Goal: Task Accomplishment & Management: Use online tool/utility

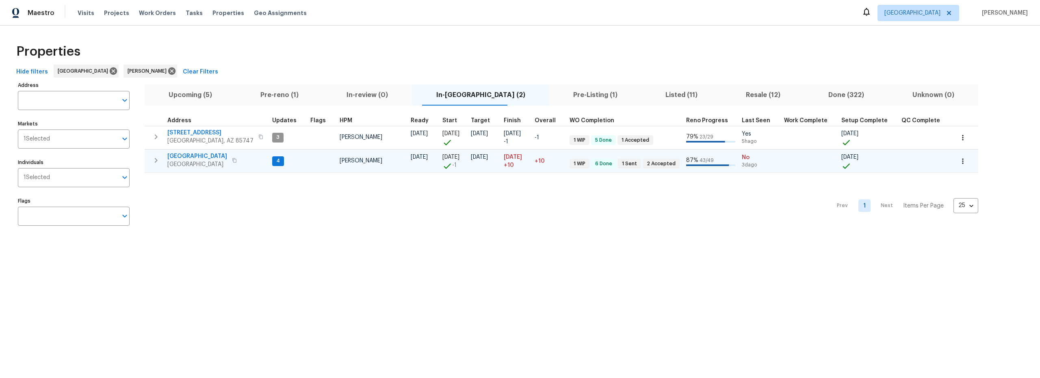
click at [273, 162] on span "4" at bounding box center [278, 161] width 10 height 7
click at [273, 163] on span "4" at bounding box center [278, 161] width 10 height 7
click at [273, 162] on span "4" at bounding box center [278, 161] width 10 height 7
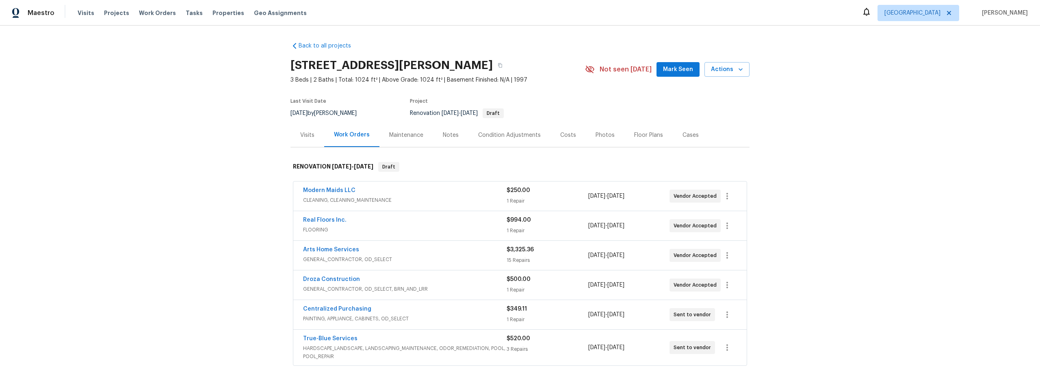
scroll to position [7, 0]
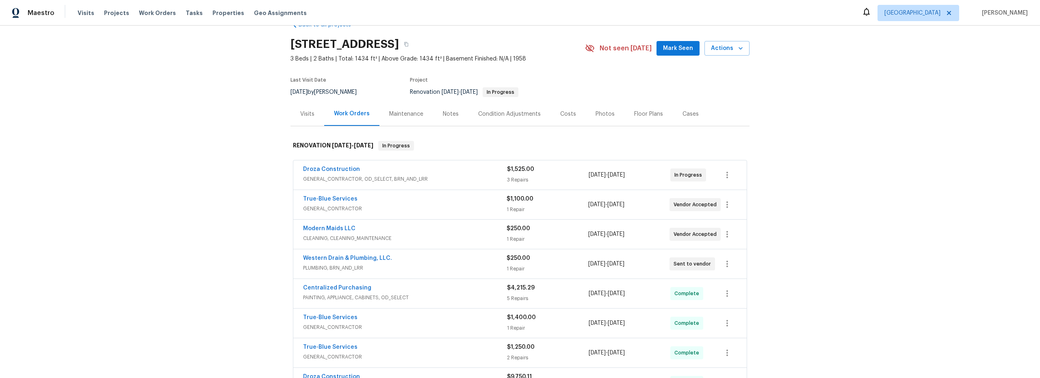
scroll to position [22, 0]
click at [722, 267] on icon "button" at bounding box center [727, 263] width 10 height 10
click at [749, 257] on li "Edit" at bounding box center [758, 262] width 88 height 13
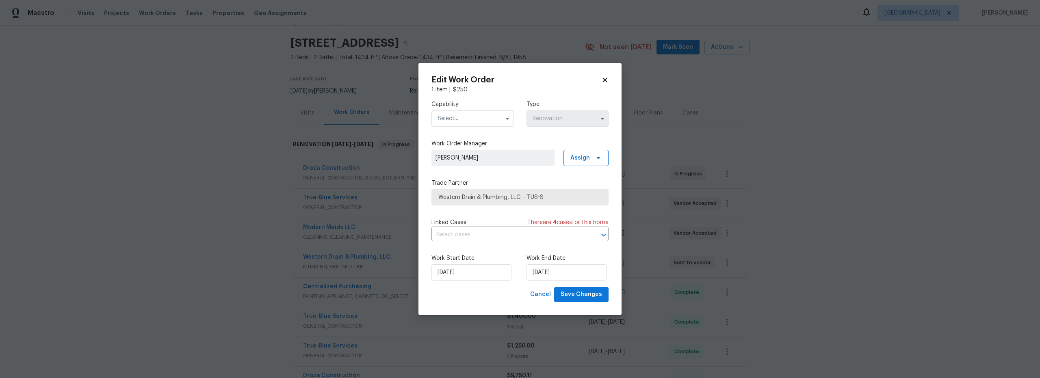
click at [463, 121] on input "text" at bounding box center [472, 118] width 82 height 16
click at [474, 178] on span "General Contractor" at bounding box center [466, 175] width 52 height 6
type input "General Contractor"
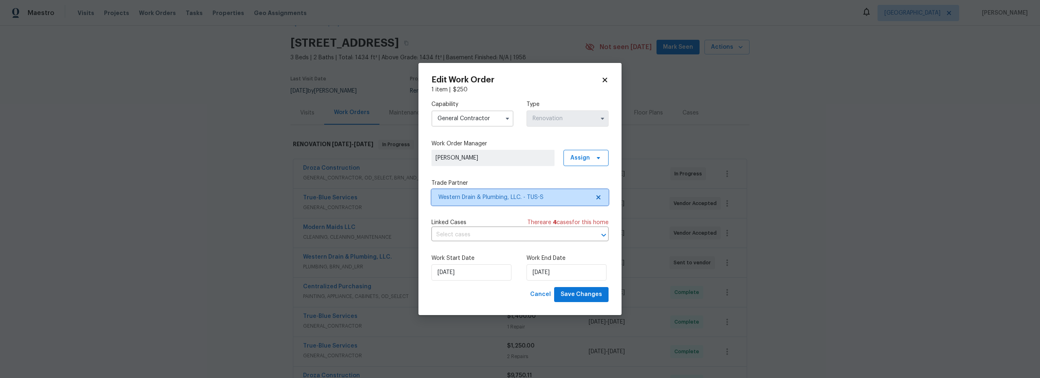
click at [533, 198] on span "Western Drain & Plumbing, LLC. - TUS-S" at bounding box center [513, 197] width 151 height 8
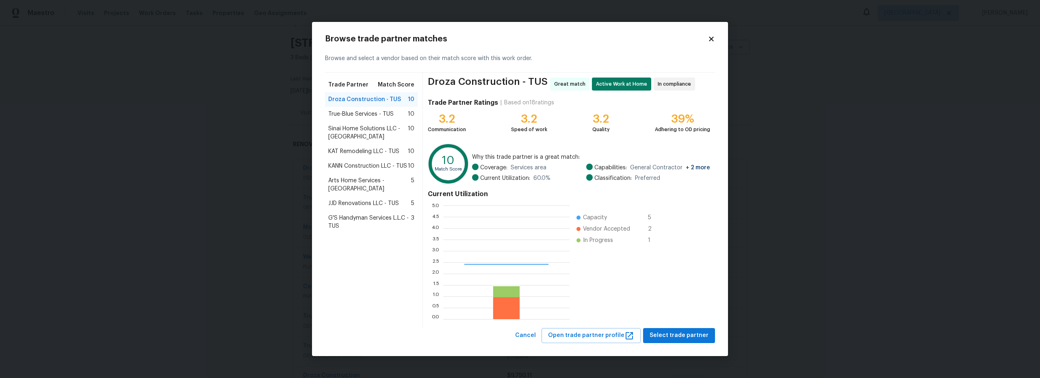
scroll to position [108, 121]
click at [690, 337] on span "Select trade partner" at bounding box center [678, 336] width 59 height 10
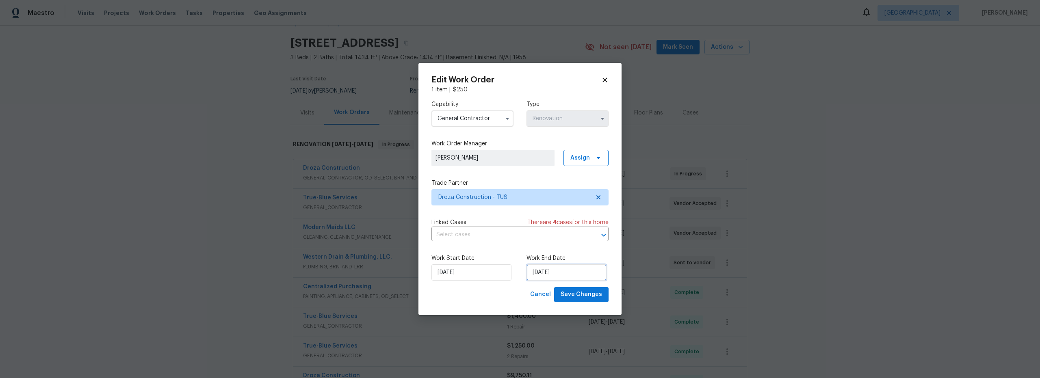
click at [565, 274] on input "[DATE]" at bounding box center [566, 272] width 80 height 16
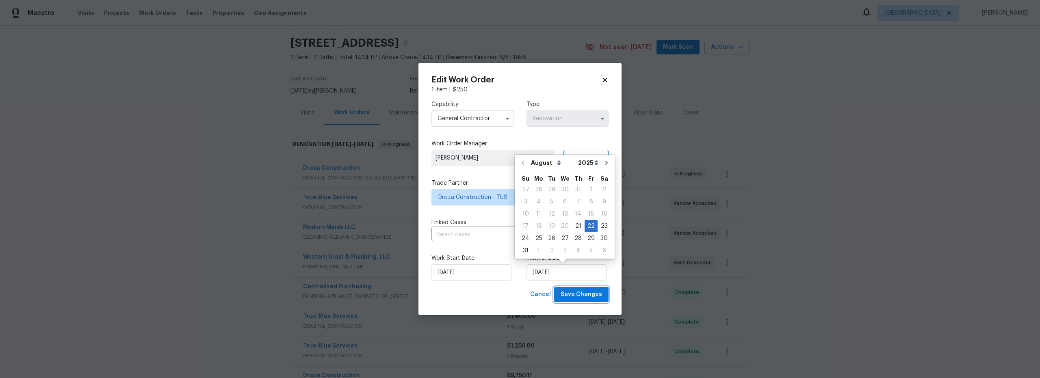
click at [582, 295] on span "Save Changes" at bounding box center [580, 295] width 41 height 10
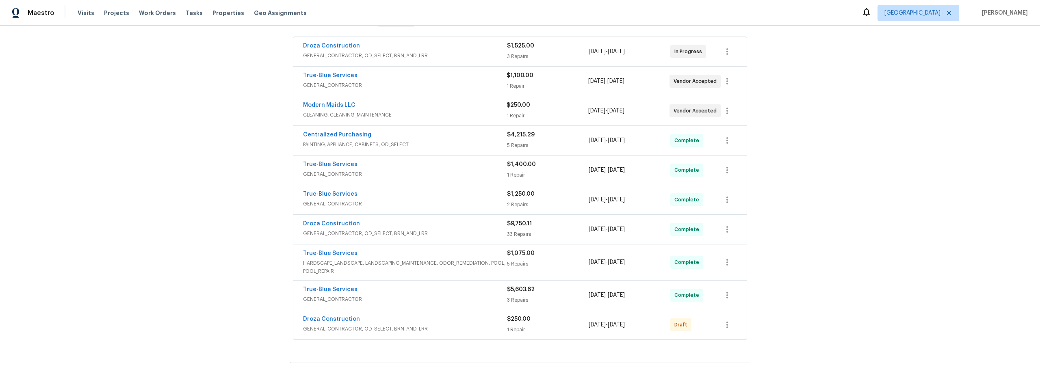
scroll to position [239, 0]
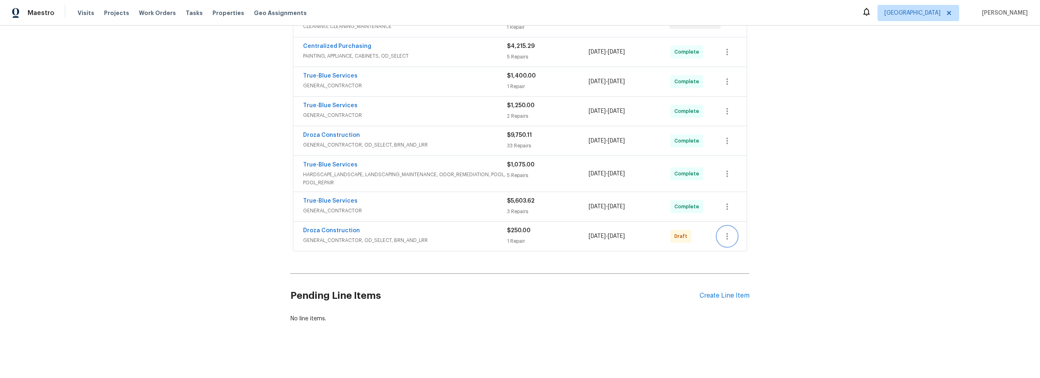
click at [722, 232] on icon "button" at bounding box center [727, 236] width 10 height 10
click at [731, 242] on li "Confirm and Send to Vendor" at bounding box center [759, 243] width 91 height 13
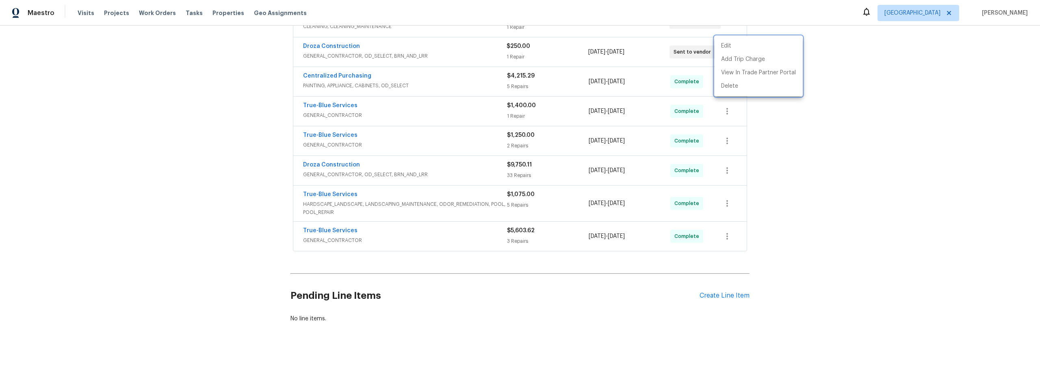
drag, startPoint x: 78, startPoint y: 154, endPoint x: 110, endPoint y: 173, distance: 37.9
click at [78, 154] on div at bounding box center [520, 189] width 1040 height 378
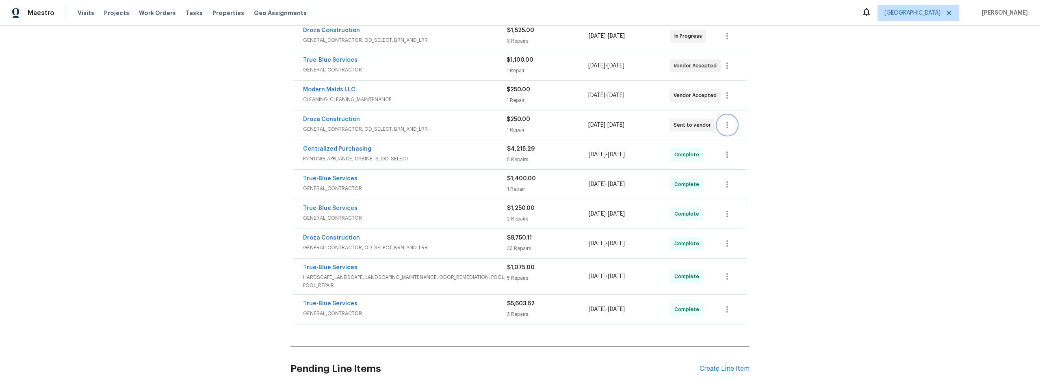
scroll to position [71, 0]
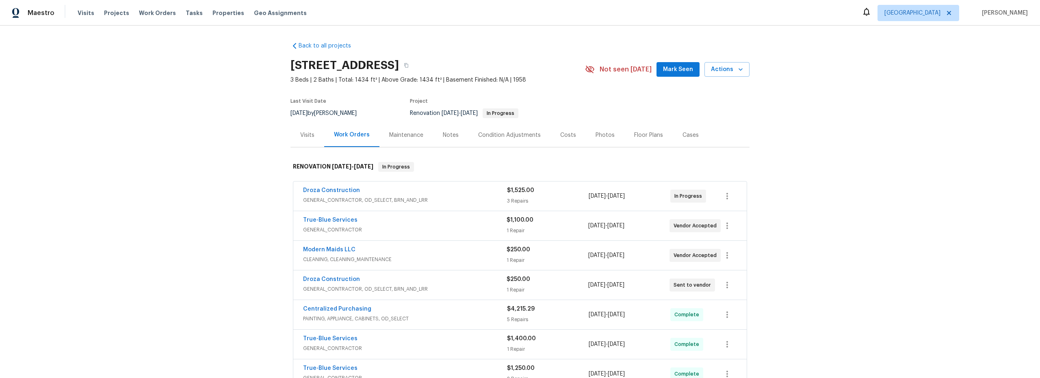
click at [446, 138] on div "Notes" at bounding box center [451, 135] width 16 height 8
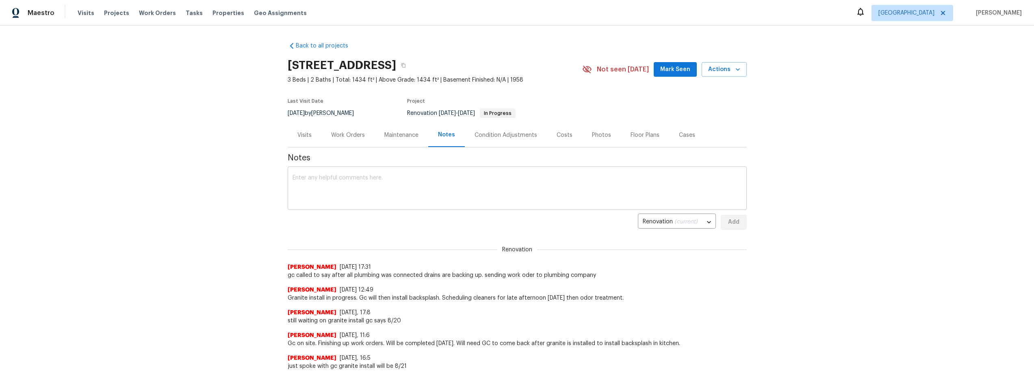
click at [424, 180] on textarea at bounding box center [516, 189] width 449 height 28
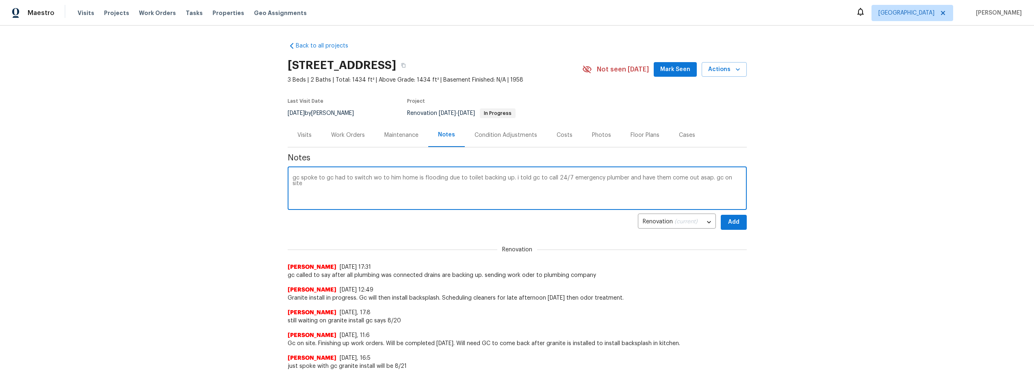
drag, startPoint x: 296, startPoint y: 177, endPoint x: 262, endPoint y: 178, distance: 33.7
click at [275, 179] on div "Back to all projects [STREET_ADDRESS] 3 Beds | 2 Baths | Total: 1434 ft² | Abov…" at bounding box center [517, 202] width 1034 height 353
click at [307, 192] on textarea "gc spoke to gc had to switch wo to him home is flooding due to toilet backing u…" at bounding box center [516, 189] width 449 height 28
drag, startPoint x: 296, startPoint y: 179, endPoint x: 273, endPoint y: 178, distance: 23.2
click at [278, 178] on div "Back to all projects [STREET_ADDRESS] 3 Beds | 2 Baths | Total: 1434 ft² | Abov…" at bounding box center [517, 202] width 1034 height 353
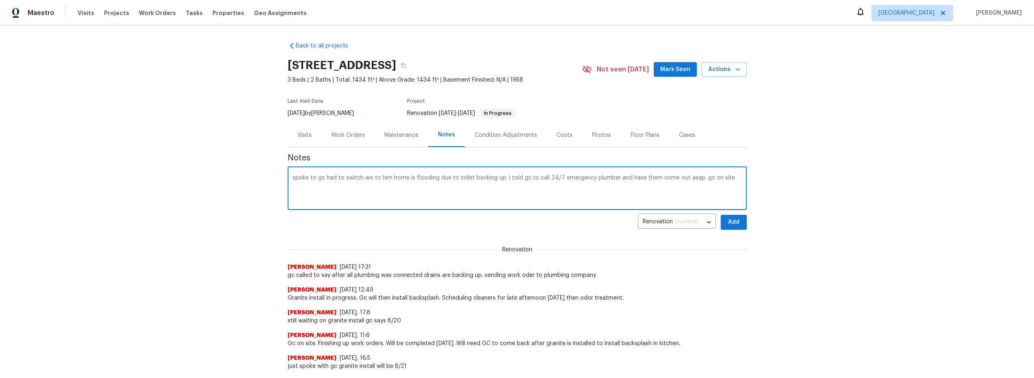
click at [292, 178] on textarea "spoke to gc had to switch wo to him home is flooding due to toilet backing up. …" at bounding box center [516, 189] width 449 height 28
type textarea "spoke to gc had to switch wo to him home is flooding due to toilet backing up. …"
drag, startPoint x: 737, startPoint y: 221, endPoint x: 731, endPoint y: 221, distance: 5.7
click at [737, 222] on button "Add" at bounding box center [733, 222] width 26 height 15
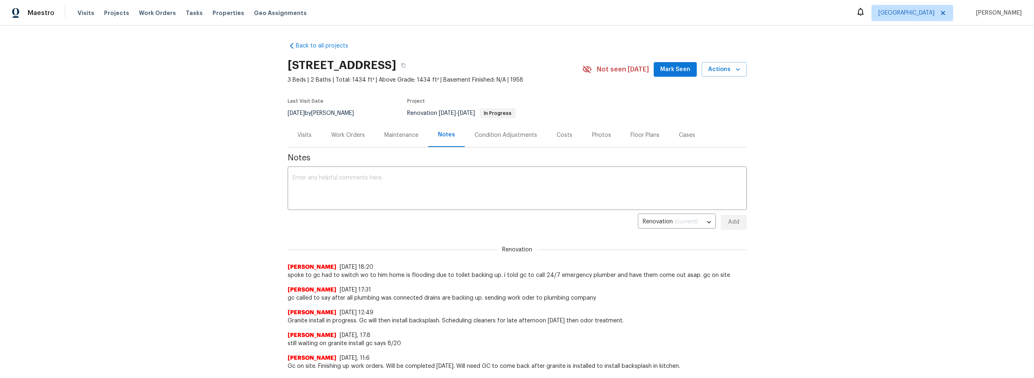
click at [344, 136] on div "Work Orders" at bounding box center [348, 135] width 34 height 8
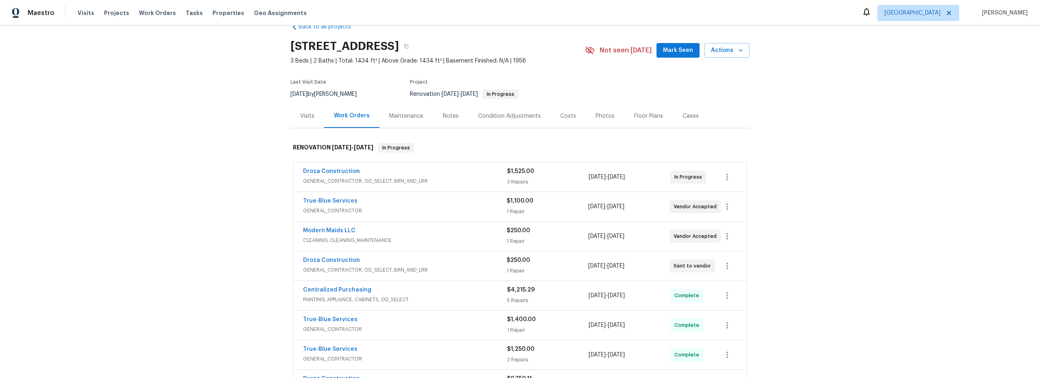
scroll to position [36, 0]
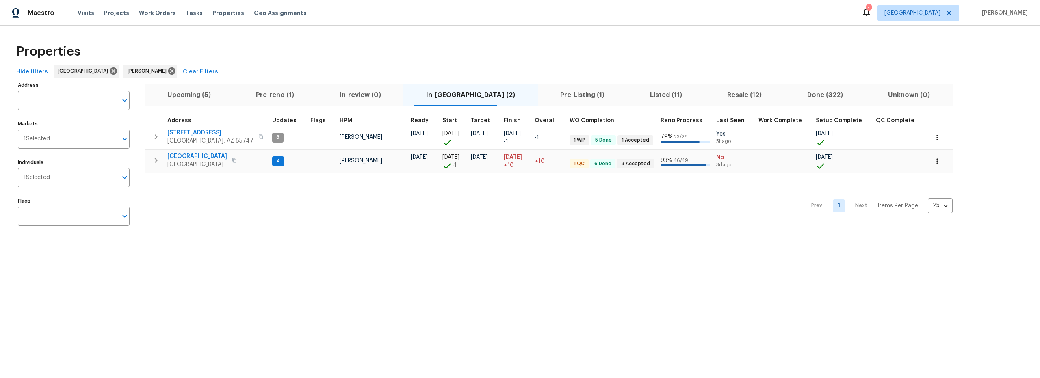
click at [871, 13] on icon at bounding box center [866, 12] width 10 height 10
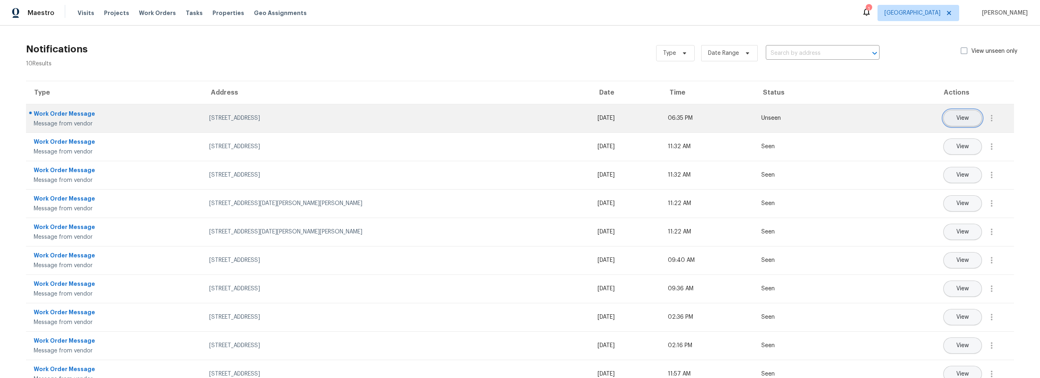
click at [965, 121] on button "View" at bounding box center [962, 118] width 39 height 16
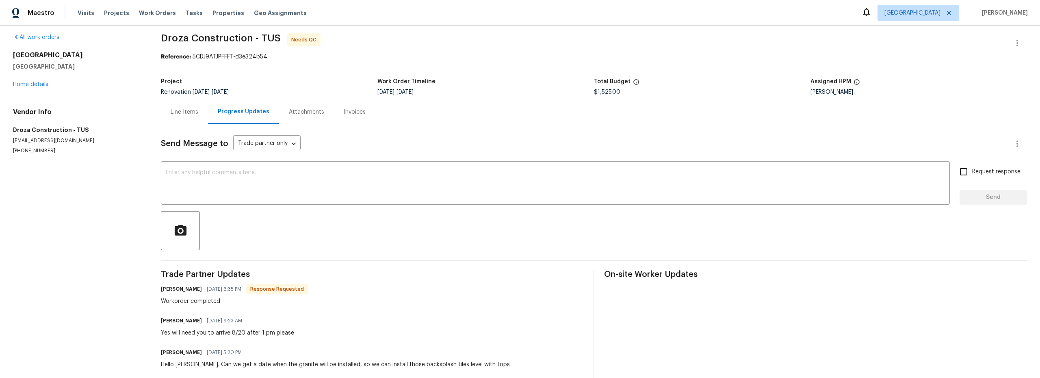
scroll to position [25, 0]
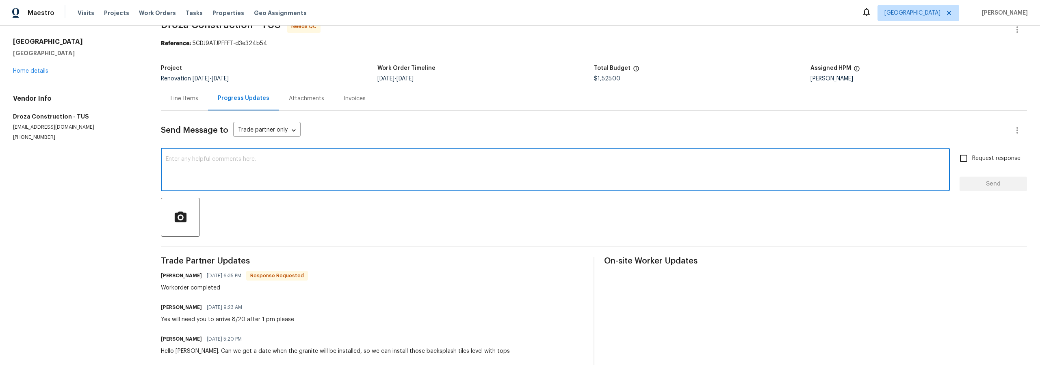
click at [316, 156] on textarea at bounding box center [555, 170] width 779 height 28
type textarea "thanks"
click at [967, 181] on span "Send" at bounding box center [993, 184] width 54 height 10
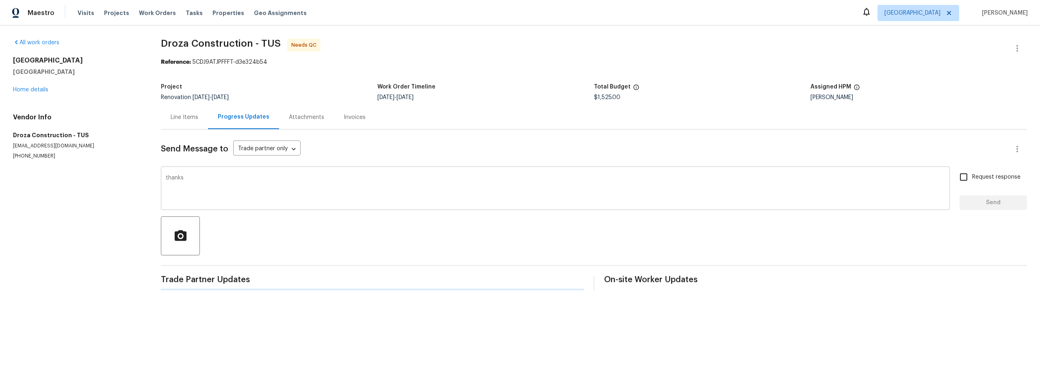
scroll to position [0, 0]
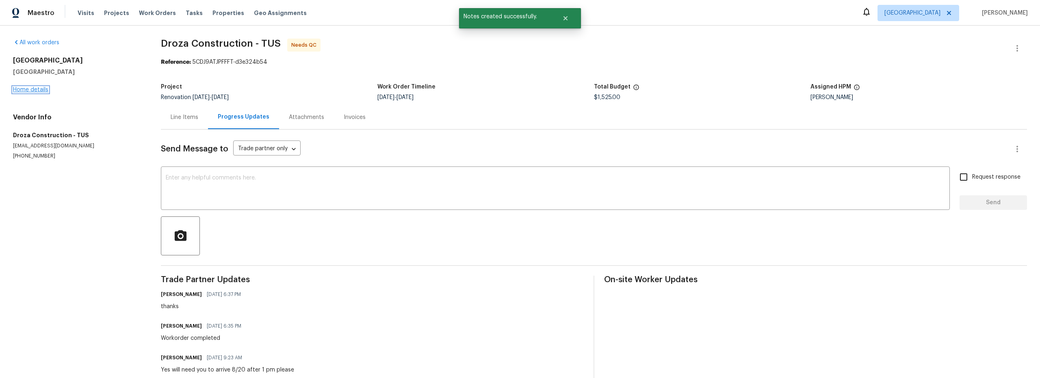
click at [39, 89] on link "Home details" at bounding box center [30, 90] width 35 height 6
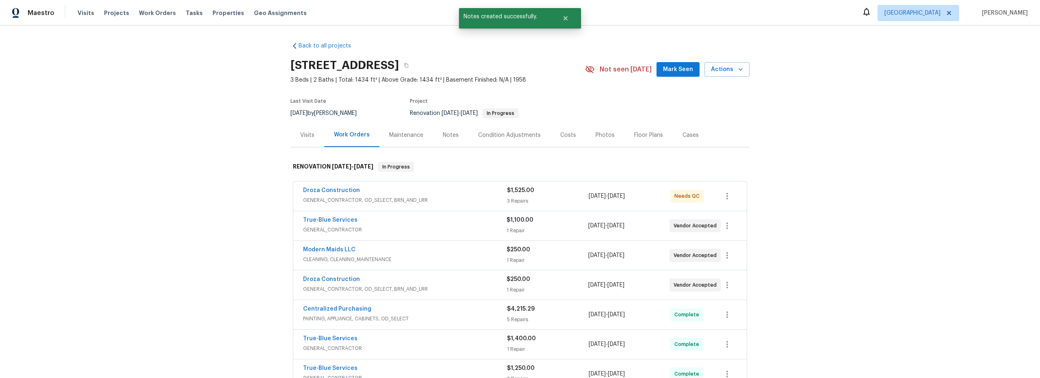
click at [463, 208] on div "Droza Construction GENERAL_CONTRACTOR, OD_SELECT, BRN_AND_LRR $1,525.00 3 Repai…" at bounding box center [519, 196] width 453 height 29
click at [460, 194] on div "Droza Construction" at bounding box center [405, 191] width 204 height 10
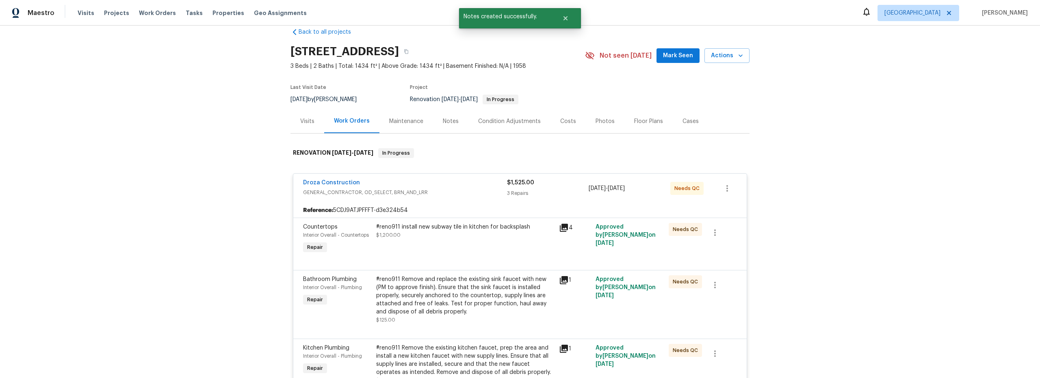
scroll to position [14, 0]
click at [486, 251] on div "#reno911 install new subway tile in kitchen for backsplash $1,200.00" at bounding box center [465, 238] width 183 height 37
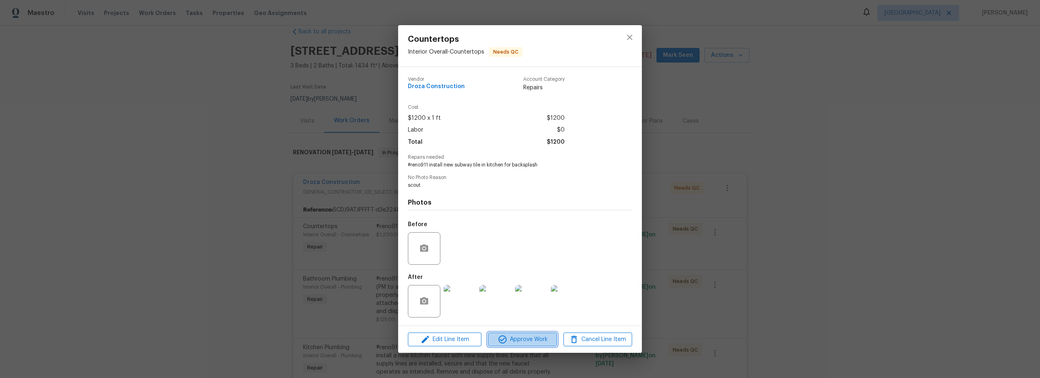
click at [535, 338] on span "Approve Work" at bounding box center [522, 340] width 64 height 10
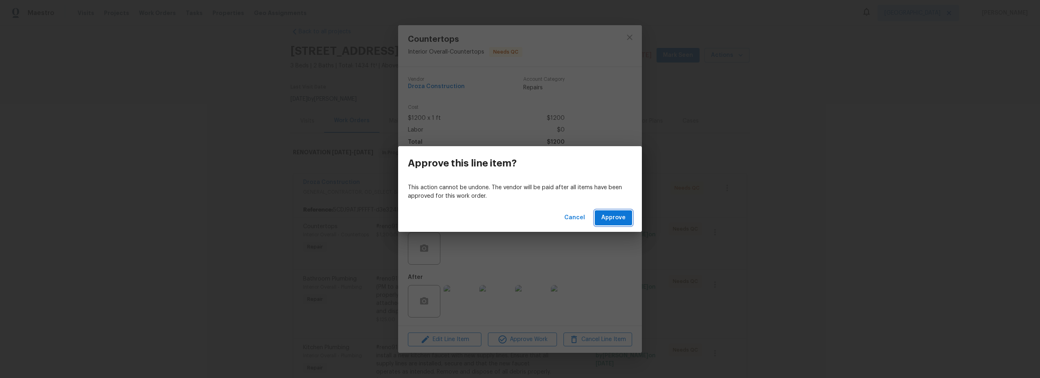
click at [611, 214] on span "Approve" at bounding box center [613, 218] width 24 height 10
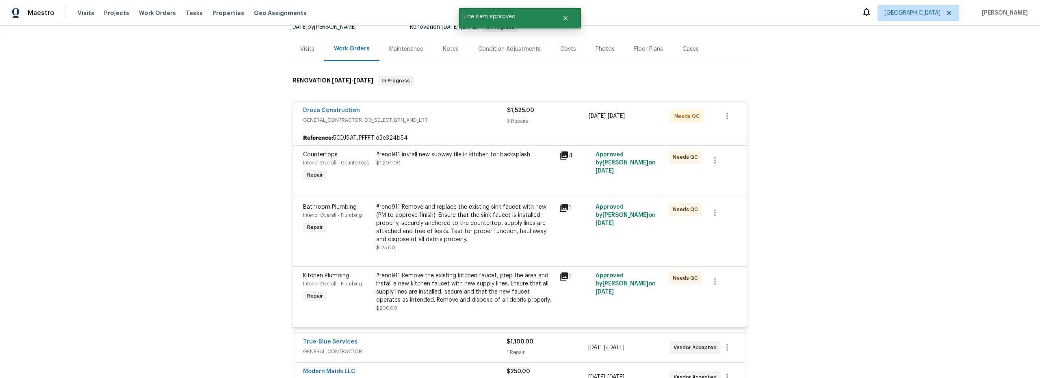
scroll to position [89, 0]
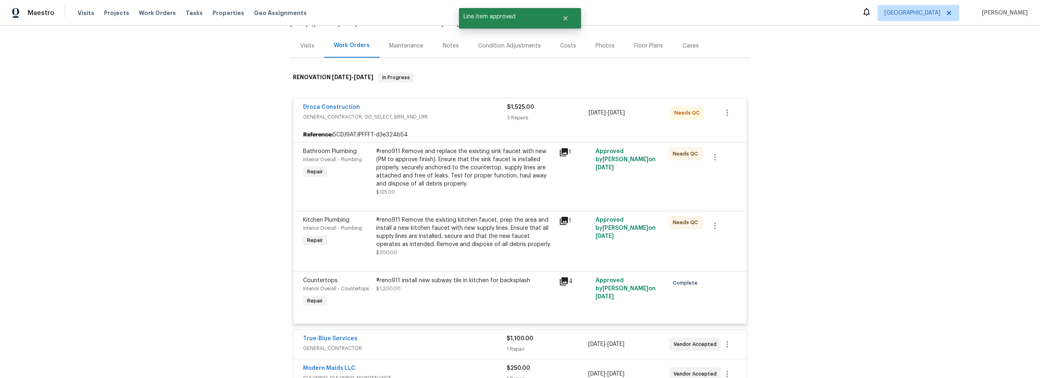
click at [471, 186] on div "#reno911 Remove and replace the existing sink faucet with new (PM to approve fi…" at bounding box center [465, 167] width 178 height 41
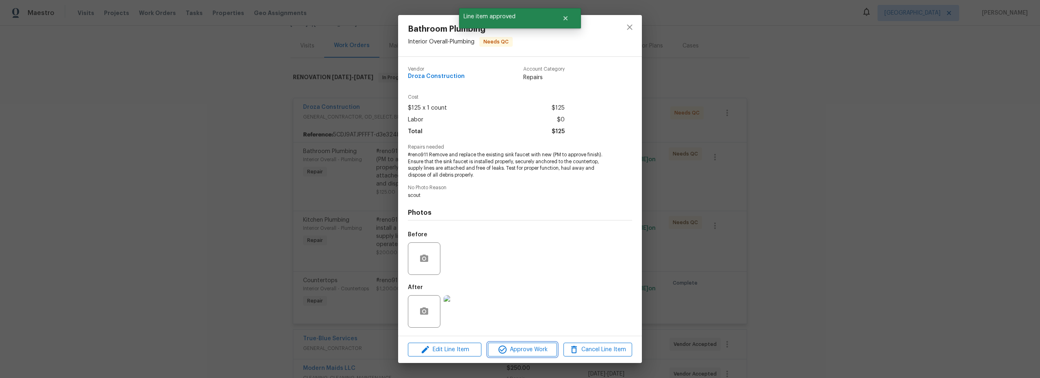
click at [523, 346] on span "Approve Work" at bounding box center [522, 350] width 64 height 10
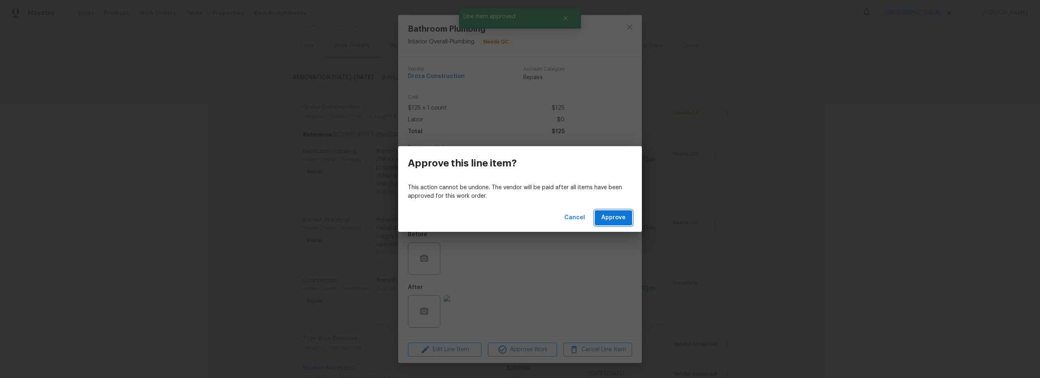
click at [608, 217] on span "Approve" at bounding box center [613, 218] width 24 height 10
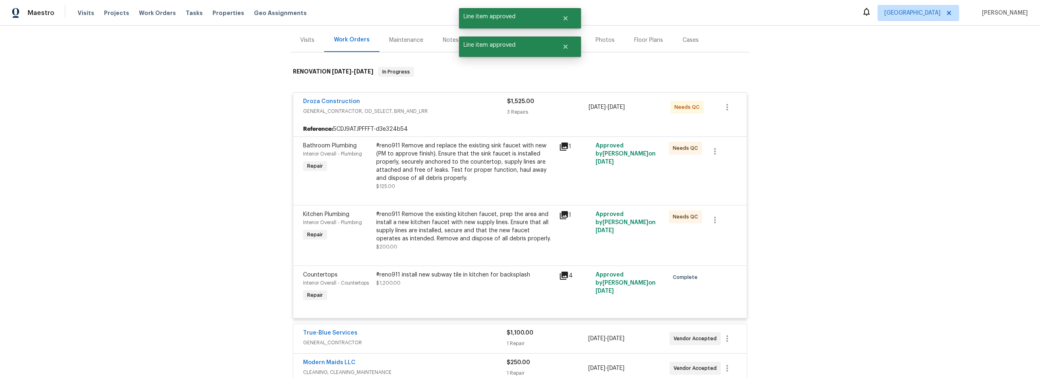
scroll to position [101, 0]
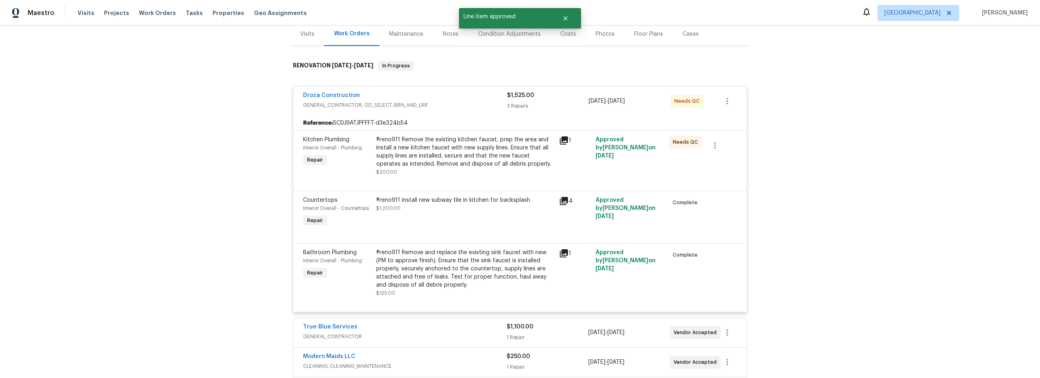
click at [465, 179] on div at bounding box center [520, 181] width 434 height 10
click at [443, 144] on div "#reno911 Remove the existing kitchen faucet, prep the area and install a new ki…" at bounding box center [465, 152] width 178 height 32
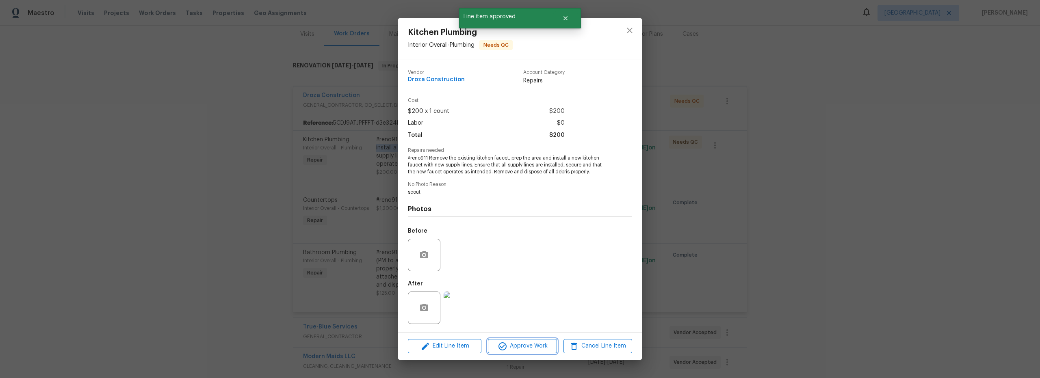
click at [523, 344] on span "Approve Work" at bounding box center [522, 346] width 64 height 10
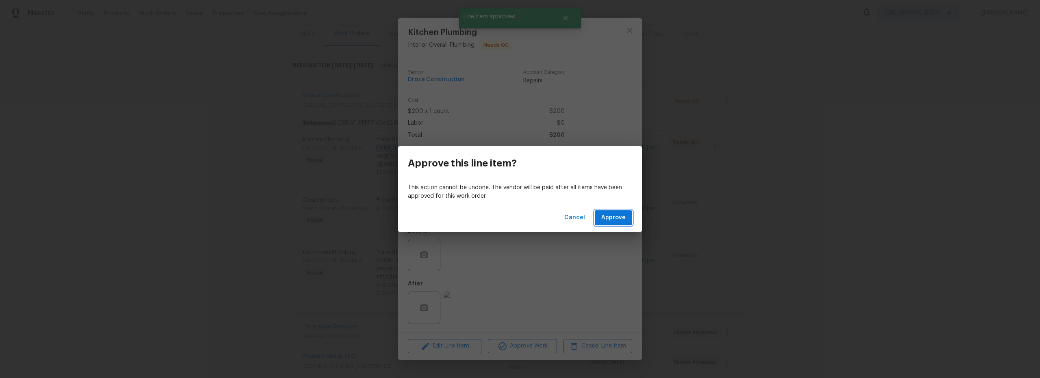
click at [604, 221] on span "Approve" at bounding box center [613, 218] width 24 height 10
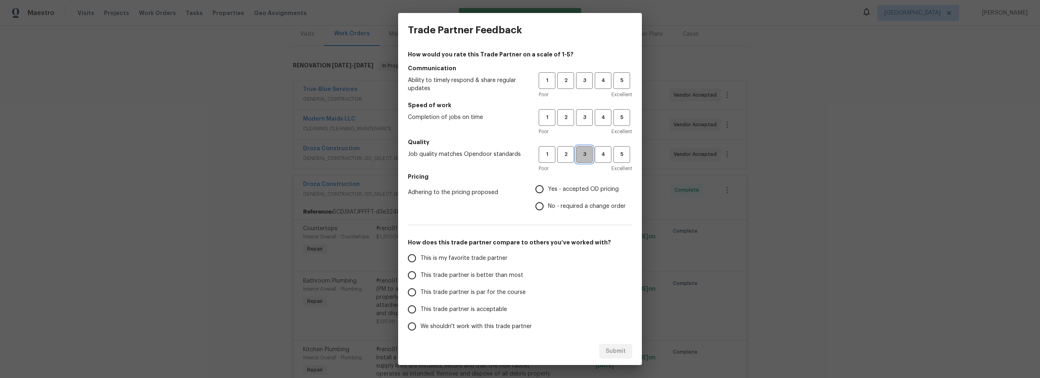
click at [581, 160] on button "3" at bounding box center [584, 154] width 17 height 17
click at [576, 124] on button "3" at bounding box center [584, 117] width 17 height 17
click at [577, 82] on span "3" at bounding box center [584, 80] width 15 height 9
drag, startPoint x: 534, startPoint y: 189, endPoint x: 459, endPoint y: 239, distance: 90.6
click at [534, 190] on input "Yes - accepted OD pricing" at bounding box center [539, 189] width 17 height 17
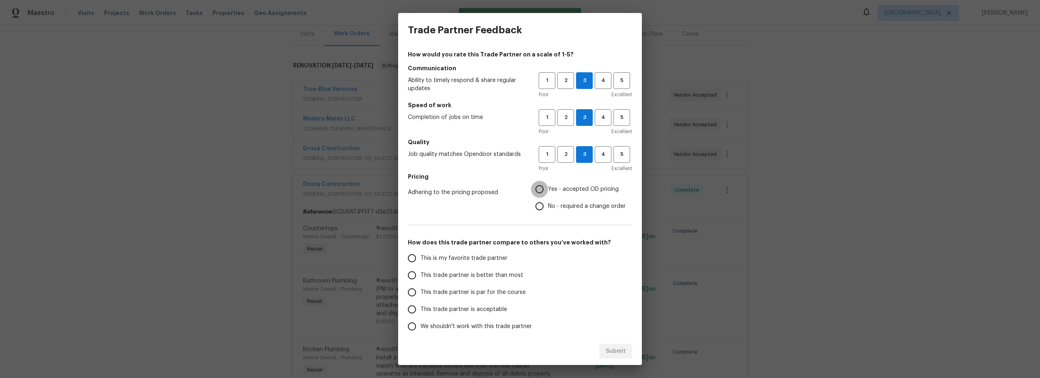
radio input "true"
drag, startPoint x: 433, startPoint y: 273, endPoint x: 470, endPoint y: 278, distance: 36.9
click at [435, 274] on span "This trade partner is better than most" at bounding box center [471, 275] width 103 height 9
drag, startPoint x: 417, startPoint y: 279, endPoint x: 424, endPoint y: 279, distance: 7.3
click at [418, 279] on input "This trade partner is better than most" at bounding box center [411, 275] width 17 height 17
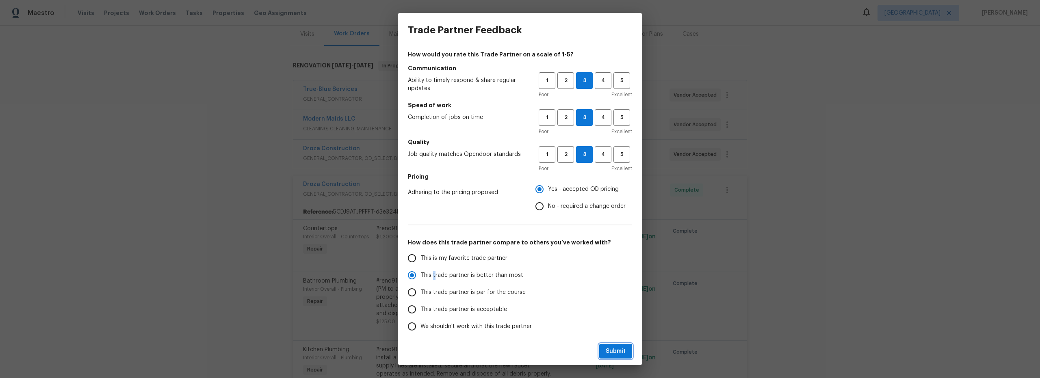
click at [619, 356] on span "Submit" at bounding box center [616, 351] width 20 height 10
radio input "true"
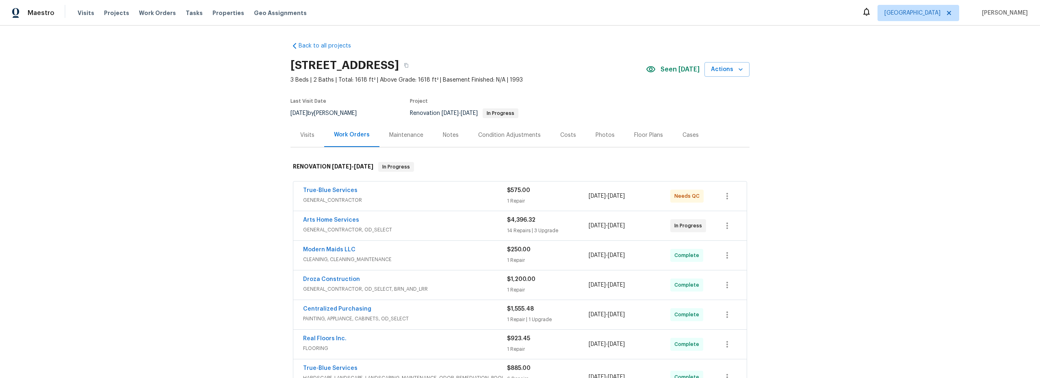
click at [469, 201] on span "GENERAL_CONTRACTOR" at bounding box center [405, 200] width 204 height 8
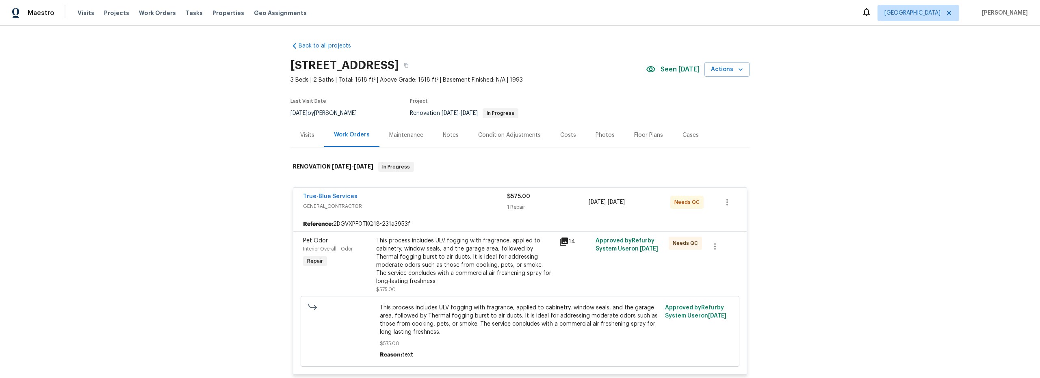
click at [471, 263] on div "This process includes ULV fogging with fragrance, applied to cabinetry, window …" at bounding box center [465, 261] width 178 height 49
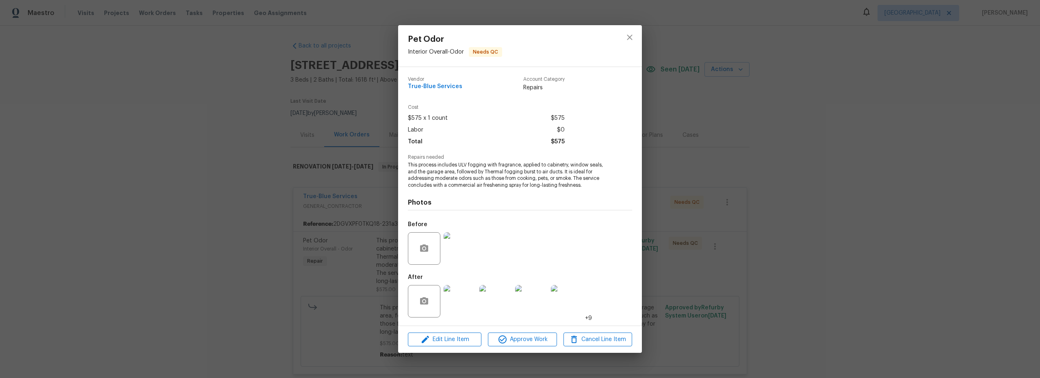
click at [467, 305] on img at bounding box center [459, 301] width 32 height 32
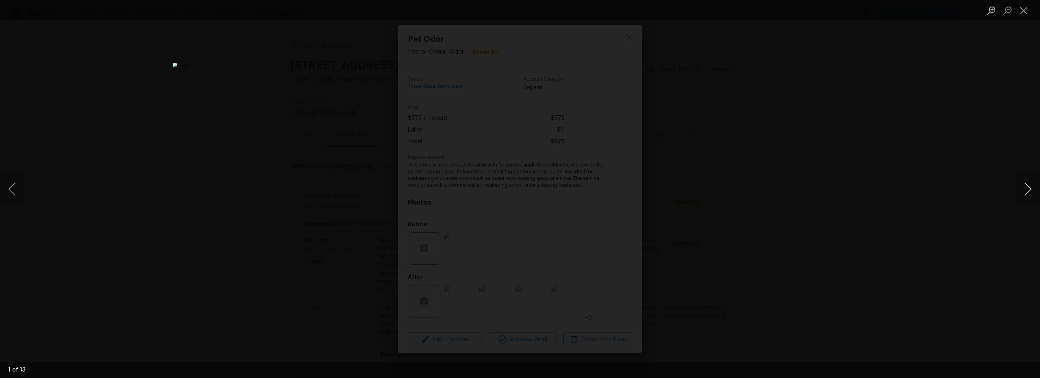
click at [1028, 187] on button "Next image" at bounding box center [1027, 189] width 24 height 32
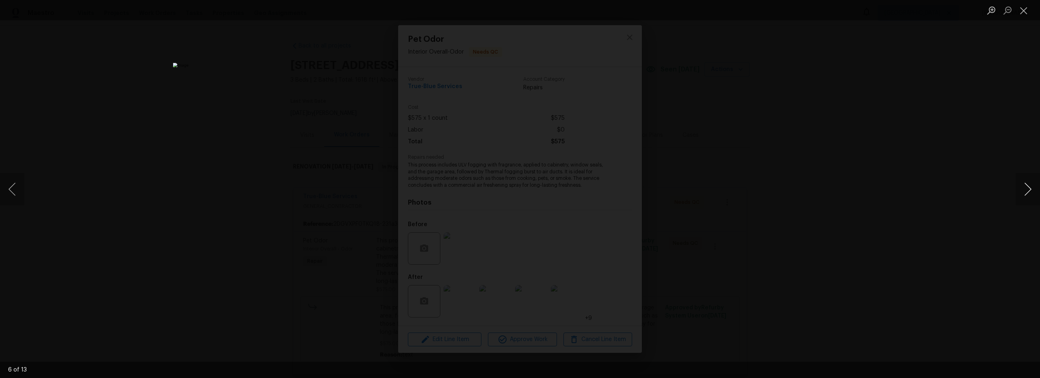
click at [1028, 187] on button "Next image" at bounding box center [1027, 189] width 24 height 32
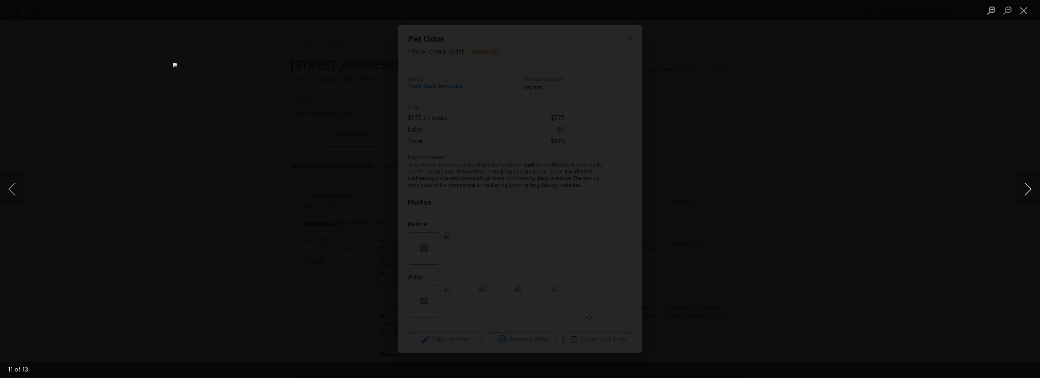
click at [1028, 187] on button "Next image" at bounding box center [1027, 189] width 24 height 32
click at [1027, 11] on button "Close lightbox" at bounding box center [1023, 10] width 16 height 14
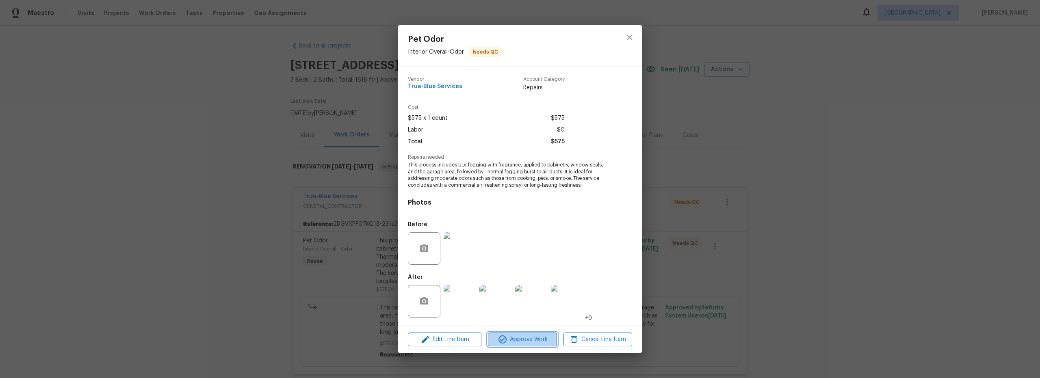
click at [530, 339] on span "Approve Work" at bounding box center [522, 340] width 64 height 10
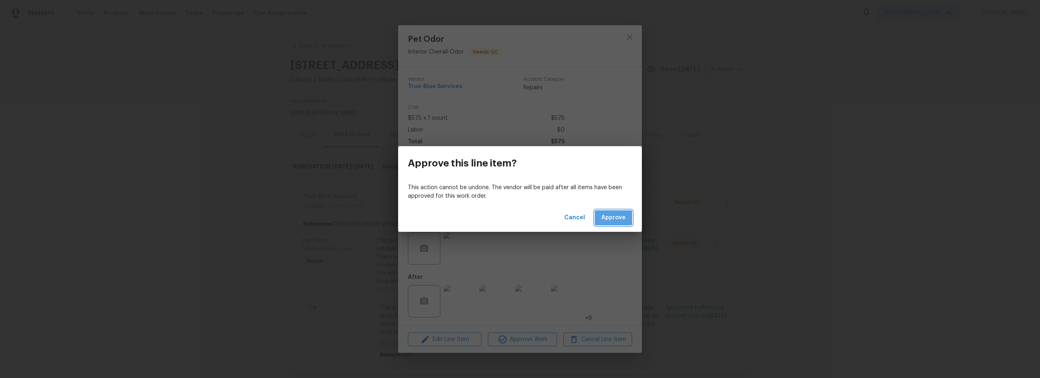
click at [623, 220] on span "Approve" at bounding box center [613, 218] width 24 height 10
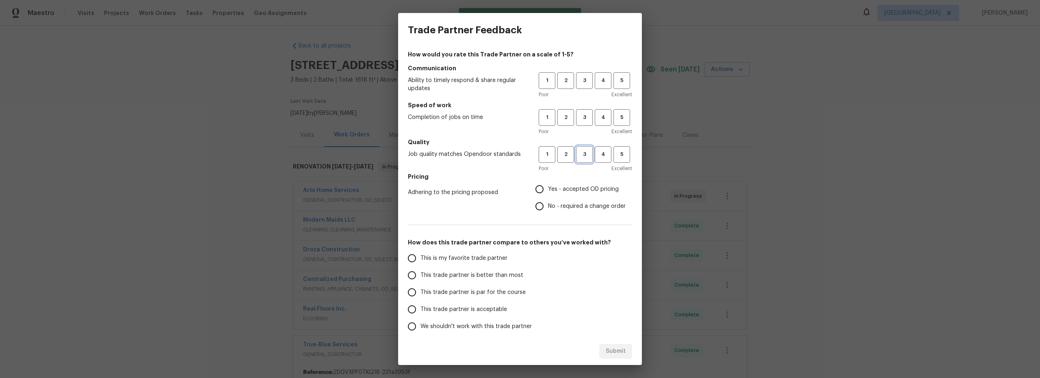
click at [577, 155] on span "3" at bounding box center [584, 154] width 15 height 9
click at [579, 117] on span "3" at bounding box center [584, 117] width 15 height 9
drag, startPoint x: 583, startPoint y: 78, endPoint x: 576, endPoint y: 99, distance: 23.1
click at [582, 78] on span "3" at bounding box center [584, 80] width 15 height 9
click at [534, 187] on input "Yes - accepted OD pricing" at bounding box center [539, 189] width 17 height 17
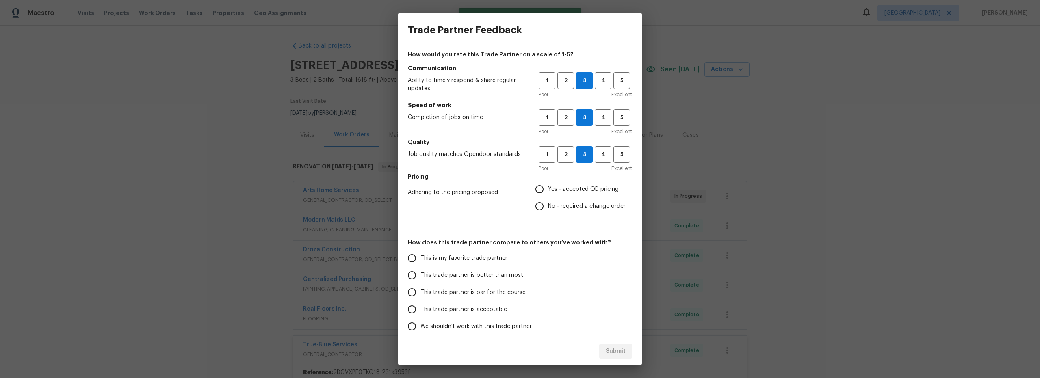
radio input "true"
click at [418, 259] on input "This is my favorite trade partner" at bounding box center [411, 258] width 17 height 17
click at [610, 348] on span "Submit" at bounding box center [616, 351] width 20 height 10
radio input "true"
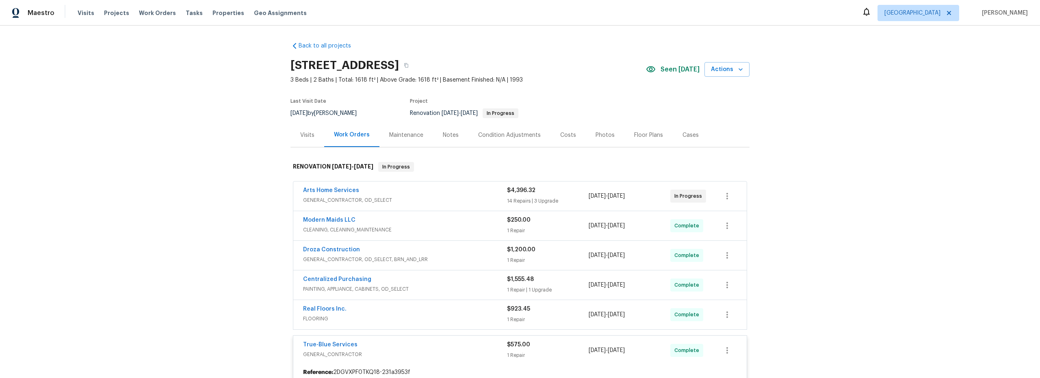
click at [433, 206] on div "Arts Home Services GENERAL_CONTRACTOR, OD_SELECT $4,396.32 14 Repairs | 3 Upgra…" at bounding box center [519, 196] width 453 height 29
click at [433, 197] on span "GENERAL_CONTRACTOR, OD_SELECT" at bounding box center [405, 200] width 204 height 8
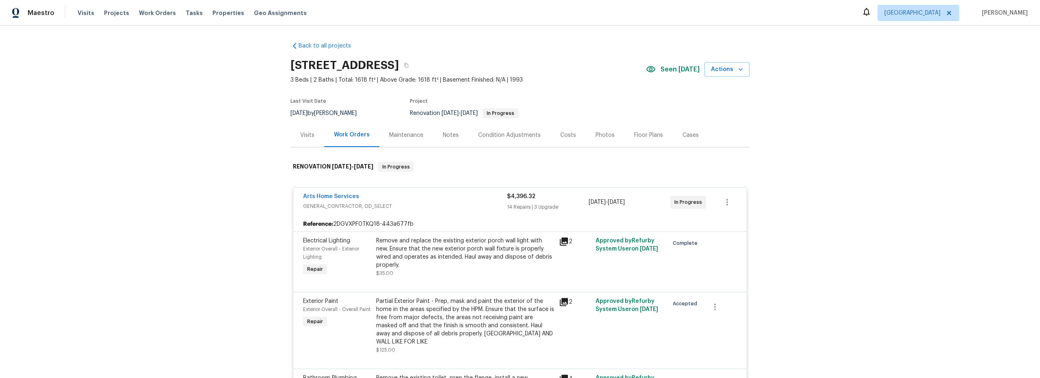
click at [564, 136] on div "Costs" at bounding box center [568, 135] width 16 height 8
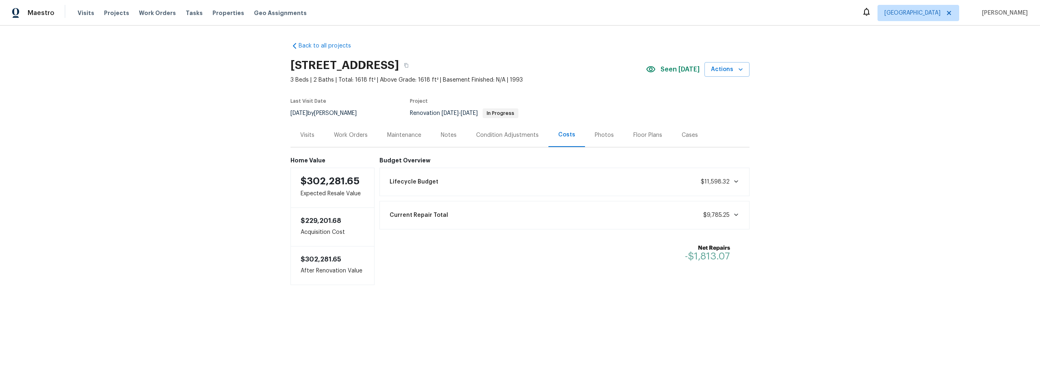
click at [347, 137] on div "Work Orders" at bounding box center [351, 135] width 34 height 8
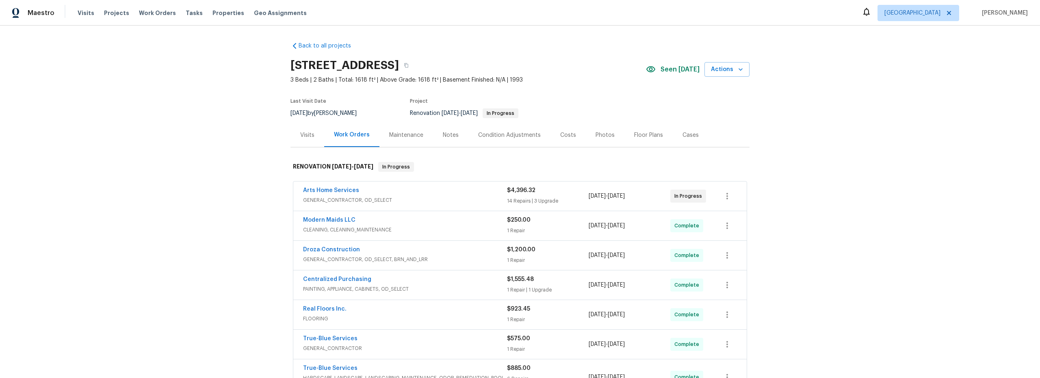
click at [564, 135] on div "Costs" at bounding box center [568, 135] width 16 height 8
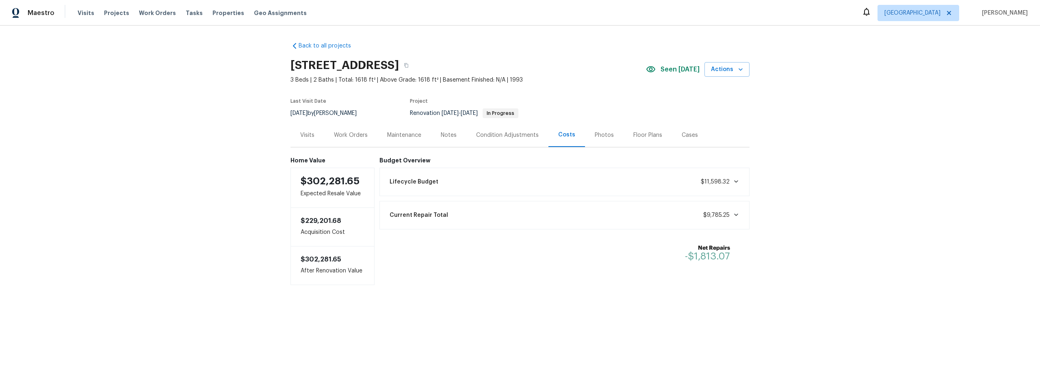
click at [244, 261] on div "Back to all projects 9624 E Azuma Way, Tucson, AZ 85747 3 Beds | 2 Baths | Tota…" at bounding box center [520, 180] width 1040 height 308
drag, startPoint x: 352, startPoint y: 138, endPoint x: 357, endPoint y: 146, distance: 9.8
click at [352, 138] on div "Work Orders" at bounding box center [351, 135] width 34 height 8
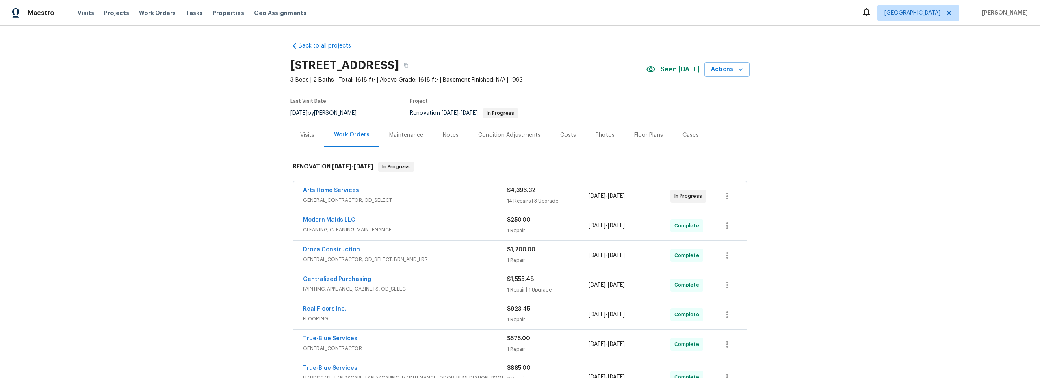
click at [446, 134] on div "Notes" at bounding box center [451, 135] width 16 height 8
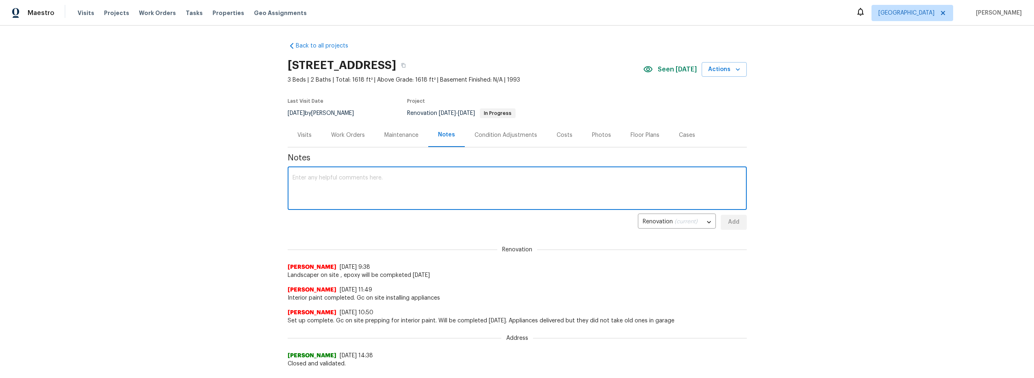
click at [377, 192] on textarea at bounding box center [516, 189] width 449 height 28
type textarea "p"
type textarea "odor treatment completed. will qc epoxy in am and take listing photos"
click at [731, 224] on span "Add" at bounding box center [733, 222] width 13 height 10
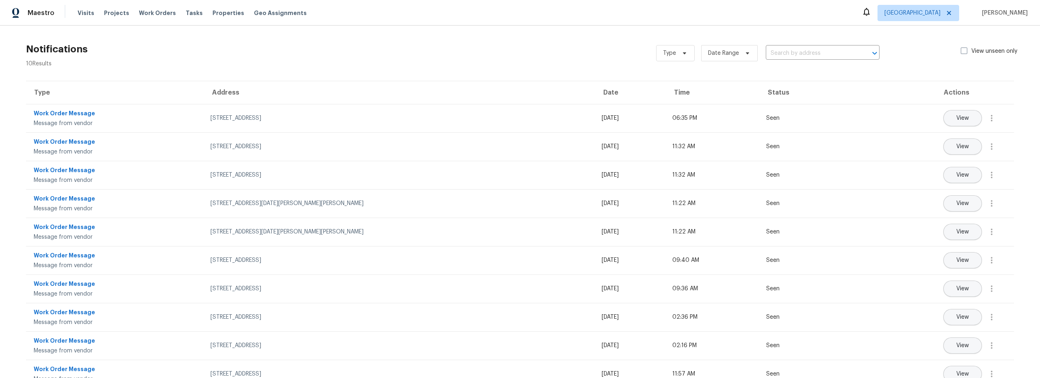
click at [212, 14] on span "Properties" at bounding box center [228, 13] width 32 height 8
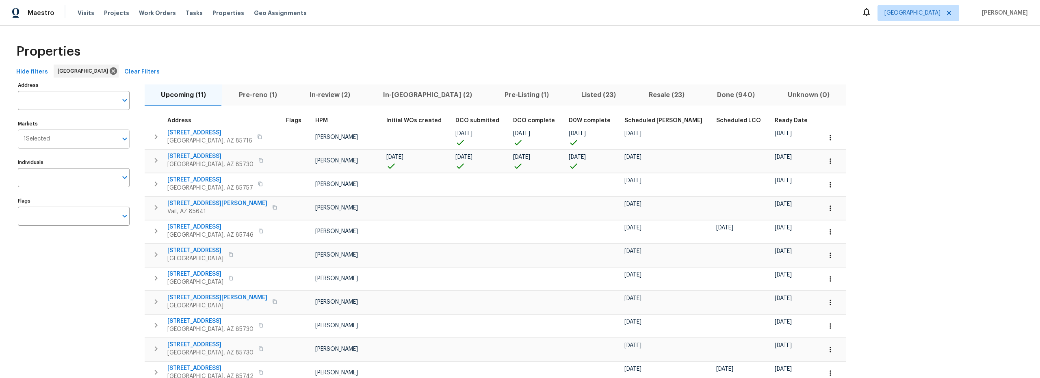
click at [87, 144] on input "Markets" at bounding box center [83, 139] width 67 height 19
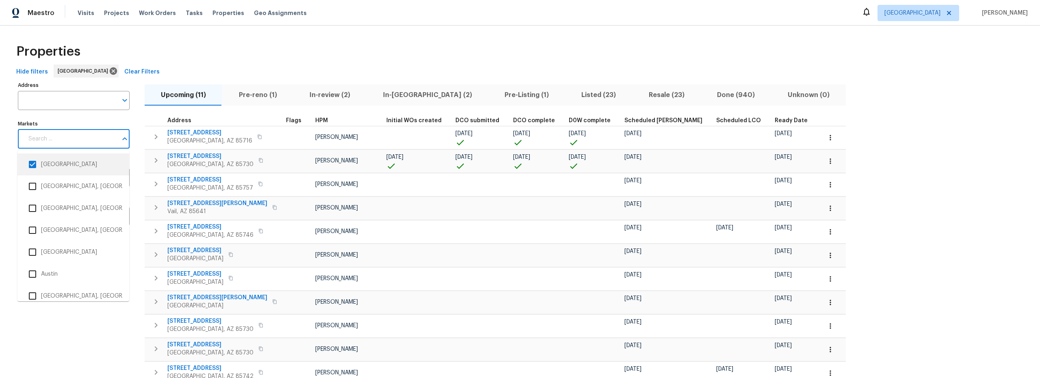
click at [152, 62] on div "Properties" at bounding box center [520, 52] width 1014 height 26
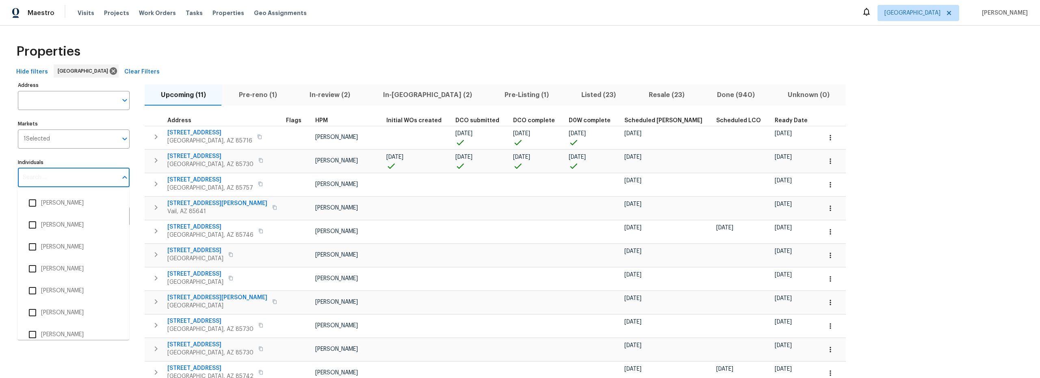
drag, startPoint x: 58, startPoint y: 176, endPoint x: 63, endPoint y: 180, distance: 6.4
click at [58, 177] on input "Individuals" at bounding box center [67, 177] width 99 height 19
click at [64, 183] on input "Individuals" at bounding box center [67, 177] width 99 height 19
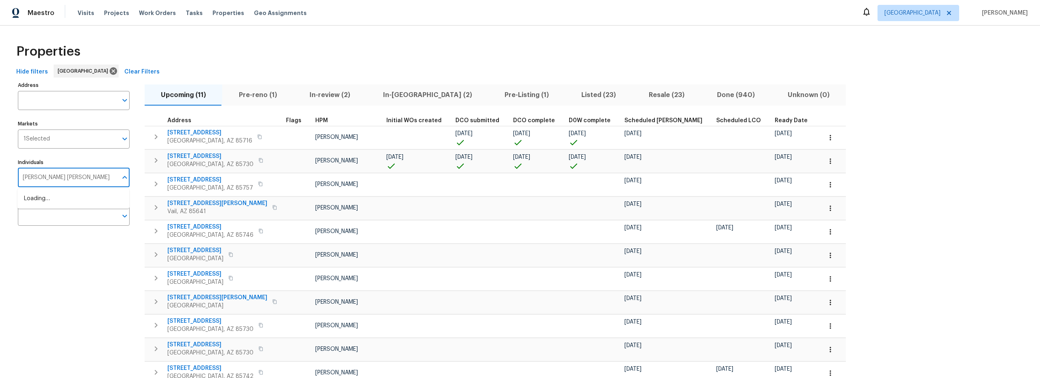
type input "steven long"
click at [55, 201] on li "[PERSON_NAME]" at bounding box center [73, 203] width 99 height 17
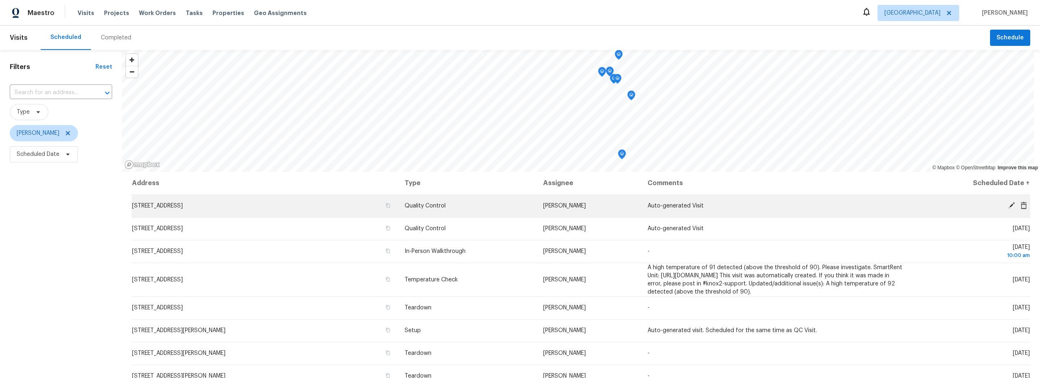
scroll to position [2, 0]
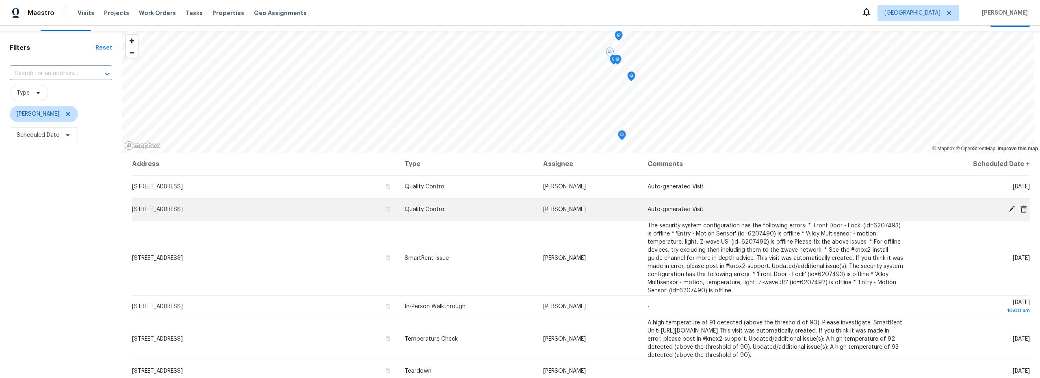
scroll to position [11, 0]
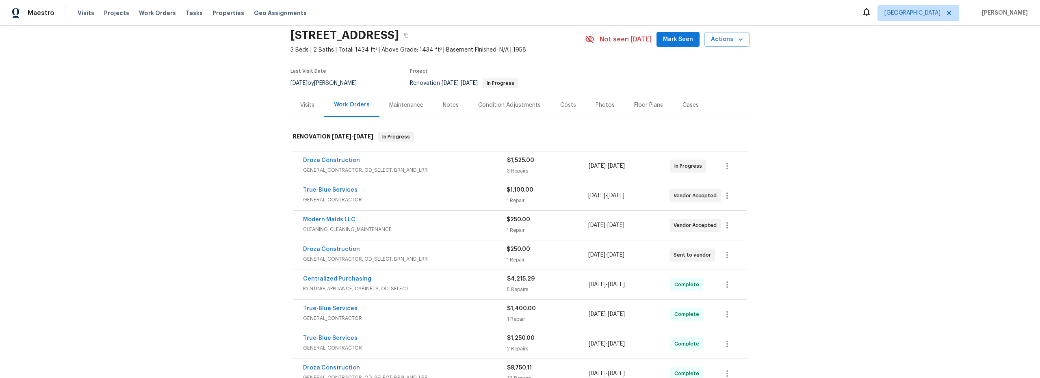
scroll to position [21, 0]
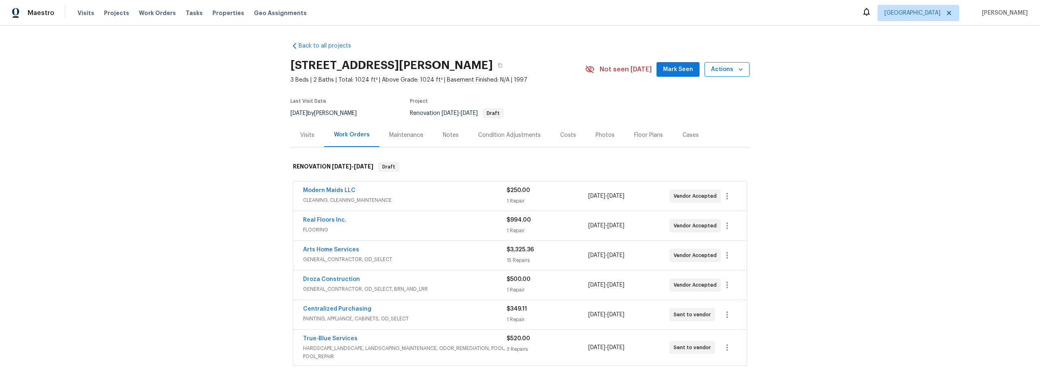
click at [720, 69] on span "Actions" at bounding box center [727, 70] width 32 height 10
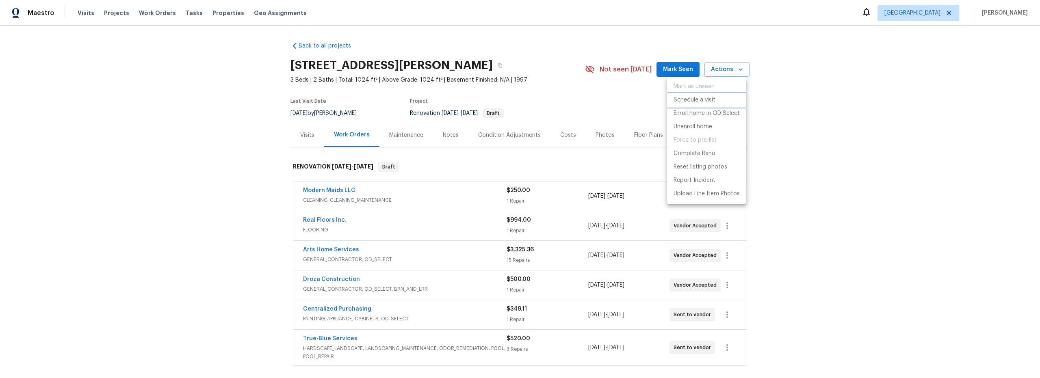
drag, startPoint x: 699, startPoint y: 101, endPoint x: 686, endPoint y: 102, distance: 13.1
click at [699, 101] on p "Schedule a visit" at bounding box center [694, 100] width 42 height 9
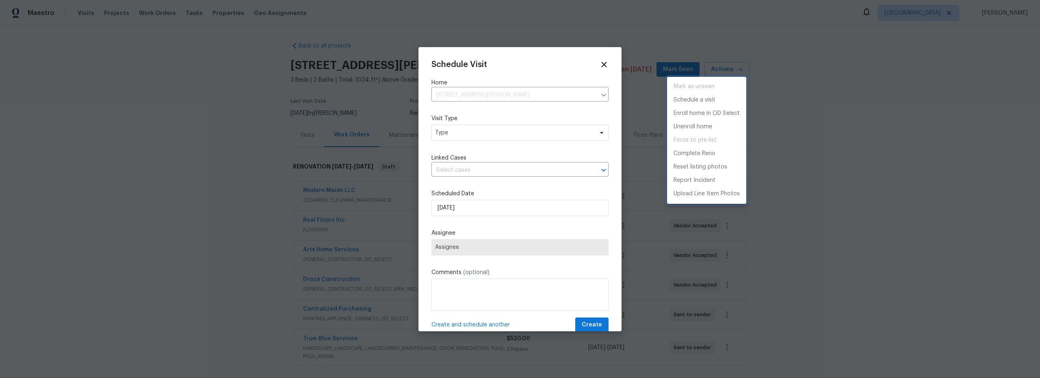
click at [480, 127] on div at bounding box center [520, 189] width 1040 height 378
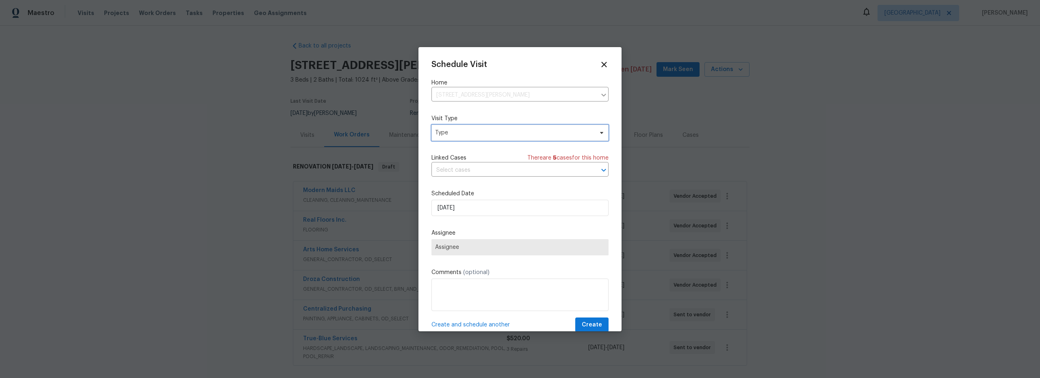
click at [481, 133] on span "Type" at bounding box center [514, 133] width 158 height 8
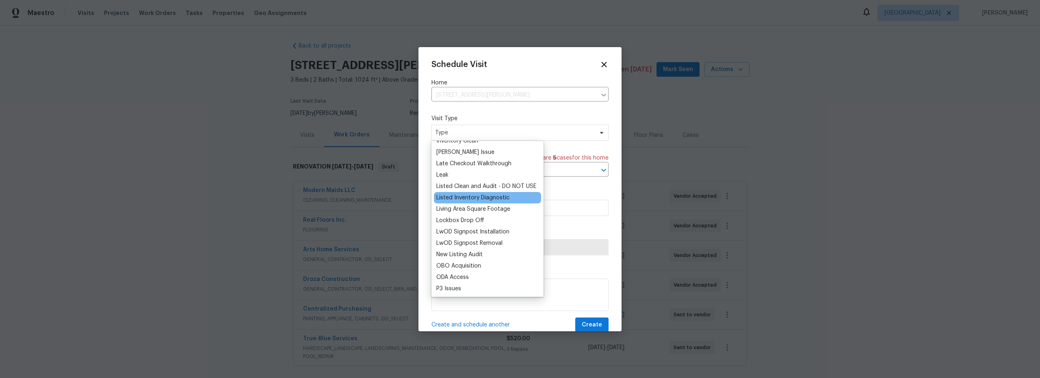
scroll to position [400, 0]
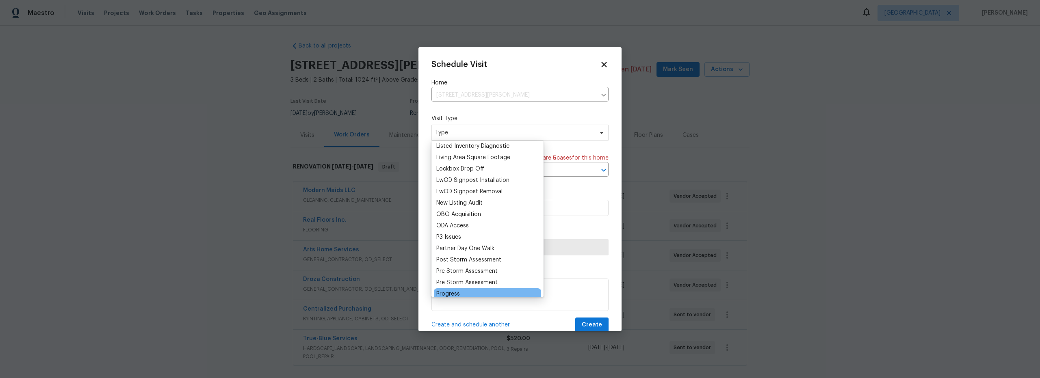
click at [456, 292] on div "Progress" at bounding box center [448, 294] width 24 height 8
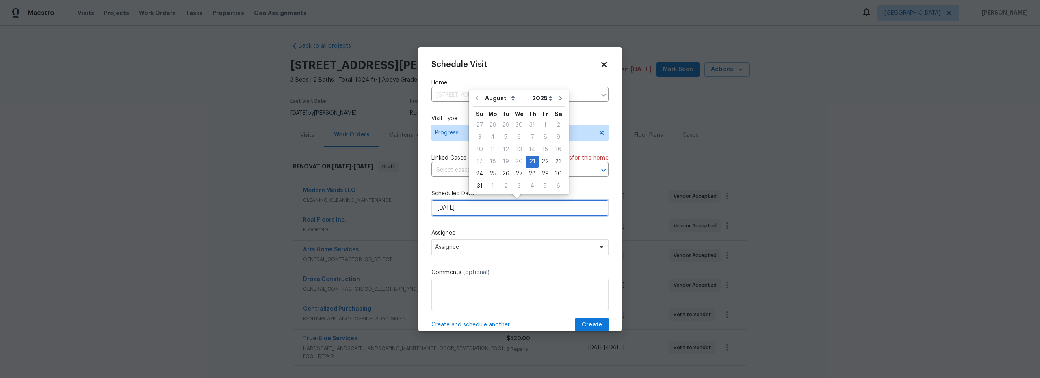
click at [482, 216] on input "[DATE]" at bounding box center [519, 208] width 177 height 16
click at [539, 160] on div "22" at bounding box center [545, 161] width 13 height 11
type input "[DATE]"
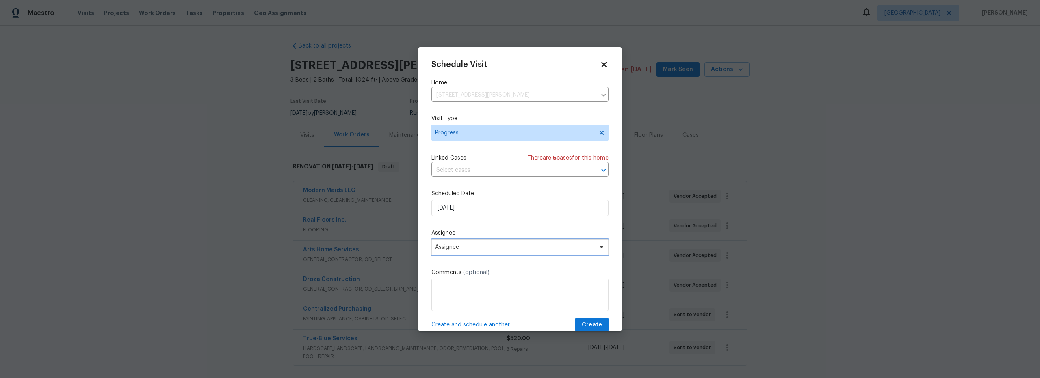
click at [491, 249] on span "Assignee" at bounding box center [514, 247] width 159 height 6
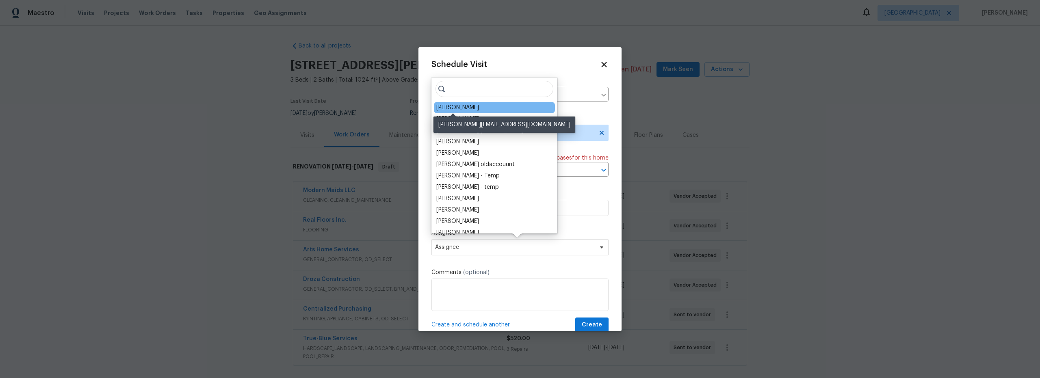
click at [463, 110] on div "[PERSON_NAME]" at bounding box center [457, 108] width 43 height 8
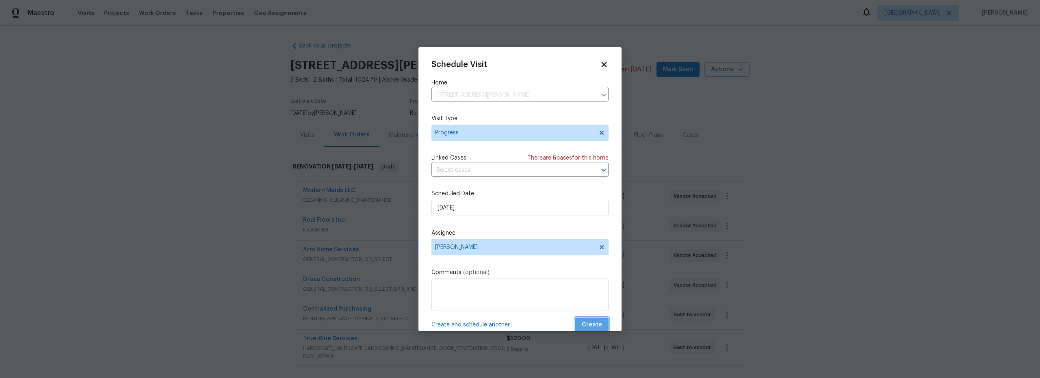
click at [593, 324] on span "Create" at bounding box center [592, 325] width 20 height 10
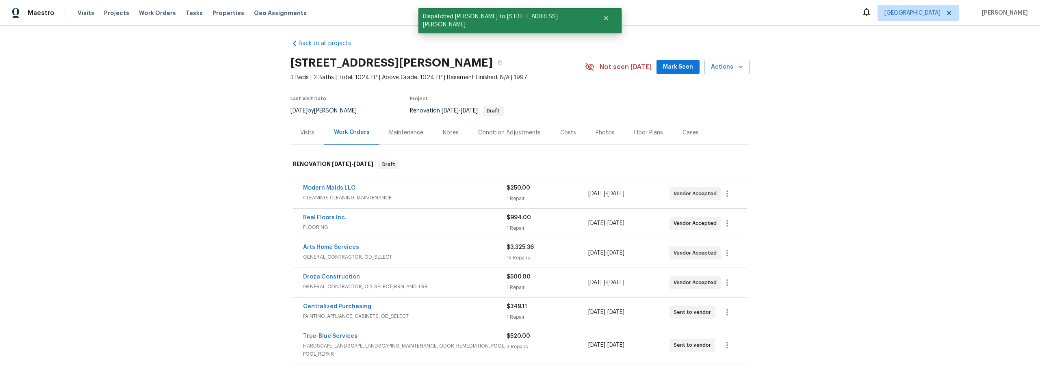
scroll to position [3, 0]
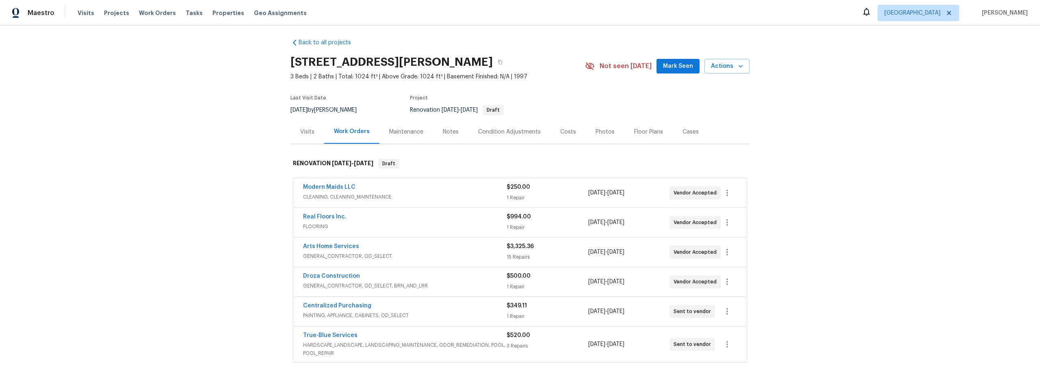
click at [560, 130] on div "Costs" at bounding box center [568, 132] width 16 height 8
